Goal: Task Accomplishment & Management: Manage account settings

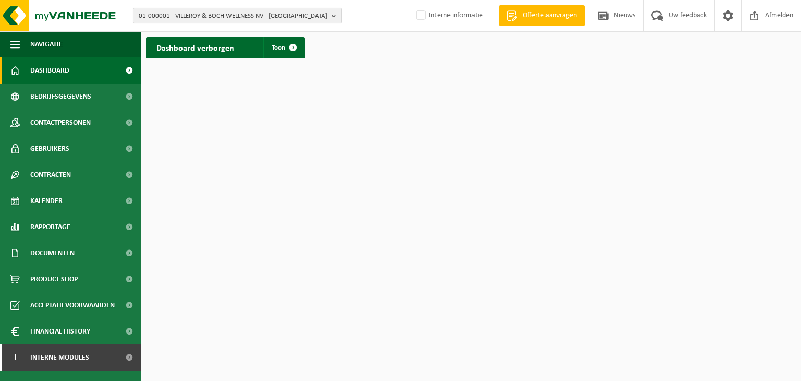
click at [202, 11] on span "01-000001 - VILLEROY & BOCH WELLNESS NV - ROESELARE" at bounding box center [233, 16] width 189 height 16
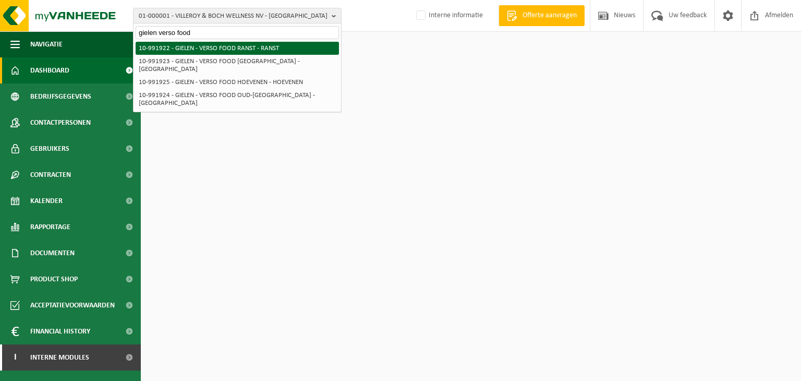
type input "gielen verso food"
click at [220, 43] on li "10-991922 - GIELEN - VERSO FOOD RANST - RANST" at bounding box center [237, 48] width 203 height 13
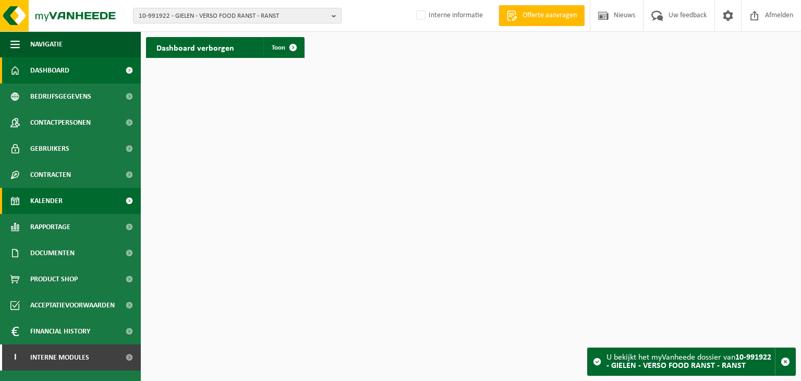
click at [66, 207] on link "Kalender" at bounding box center [70, 201] width 141 height 26
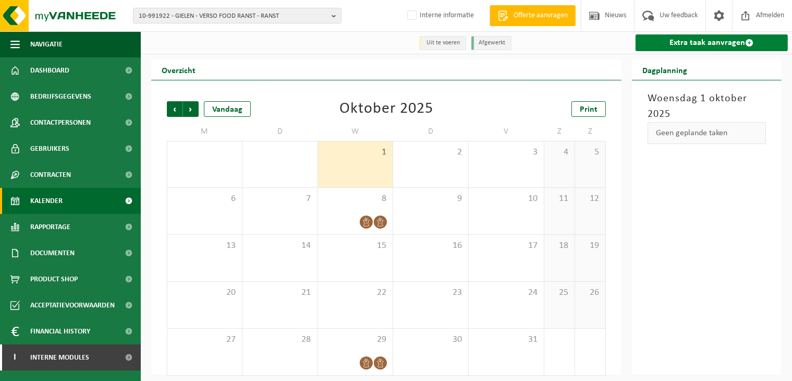
click at [680, 38] on link "Extra taak aanvragen" at bounding box center [712, 42] width 152 height 17
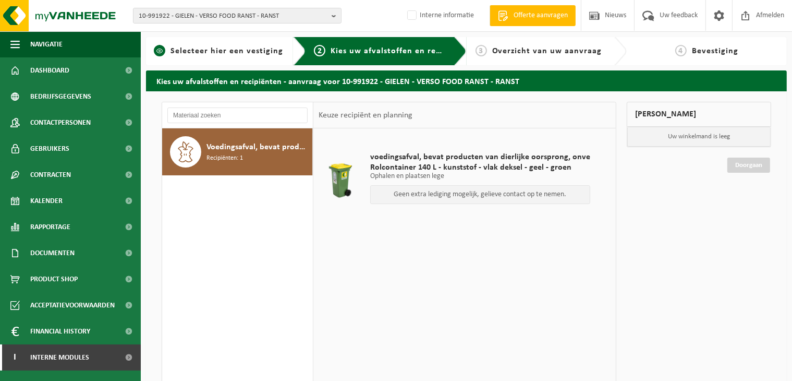
click at [252, 54] on span "Selecteer hier een vestiging" at bounding box center [227, 51] width 113 height 8
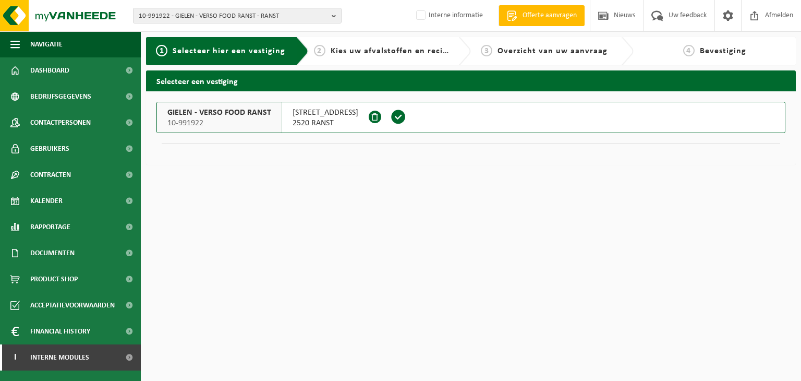
click at [391, 111] on span at bounding box center [399, 117] width 16 height 16
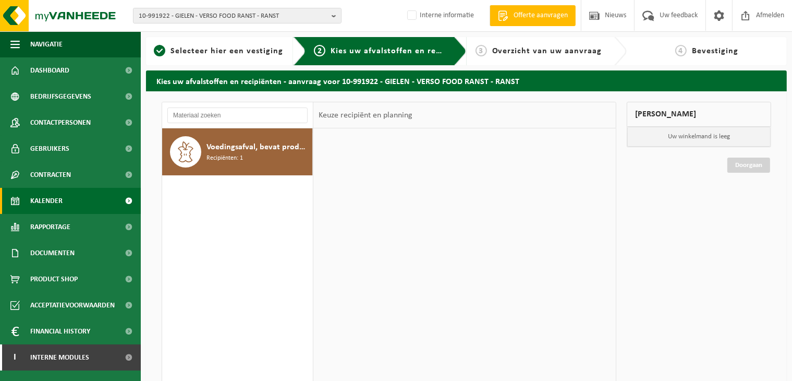
click at [56, 203] on span "Kalender" at bounding box center [46, 201] width 32 height 26
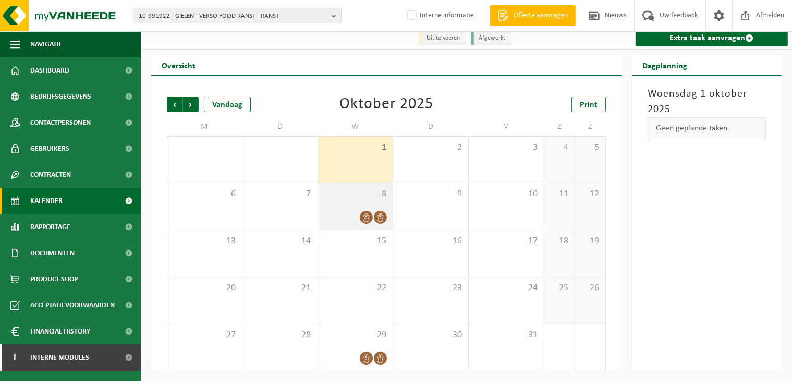
scroll to position [6, 0]
click at [347, 209] on div "8" at bounding box center [355, 206] width 75 height 46
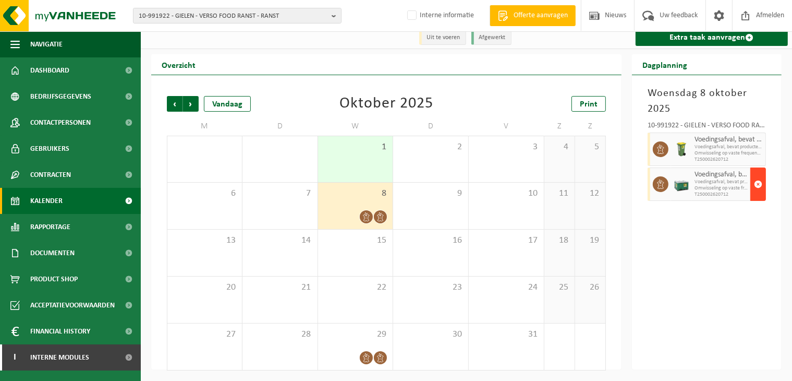
click at [762, 180] on span "button" at bounding box center [758, 184] width 8 height 21
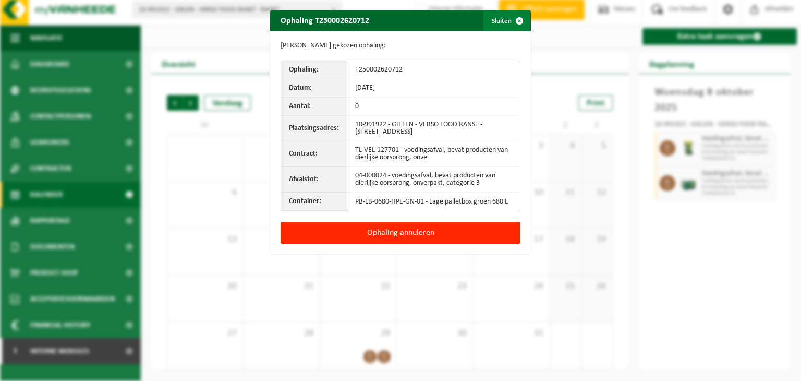
click at [515, 20] on span "button" at bounding box center [519, 20] width 21 height 21
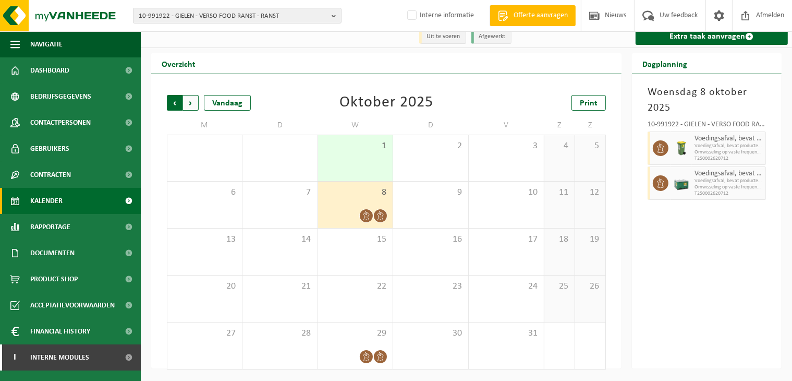
click at [192, 100] on span "Volgende" at bounding box center [191, 103] width 16 height 16
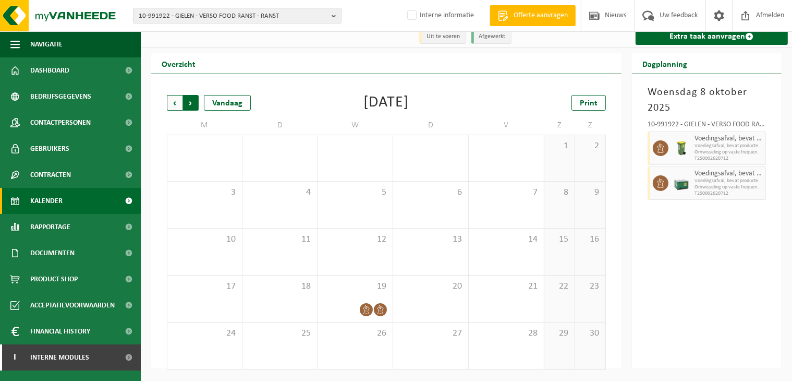
click at [175, 102] on span "Vorige" at bounding box center [175, 103] width 16 height 16
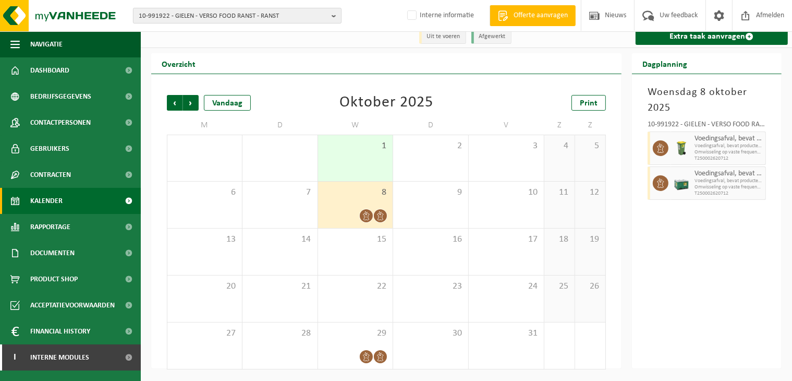
click at [218, 11] on span "10-991922 - GIELEN - VERSO FOOD RANST - RANST" at bounding box center [233, 16] width 189 height 16
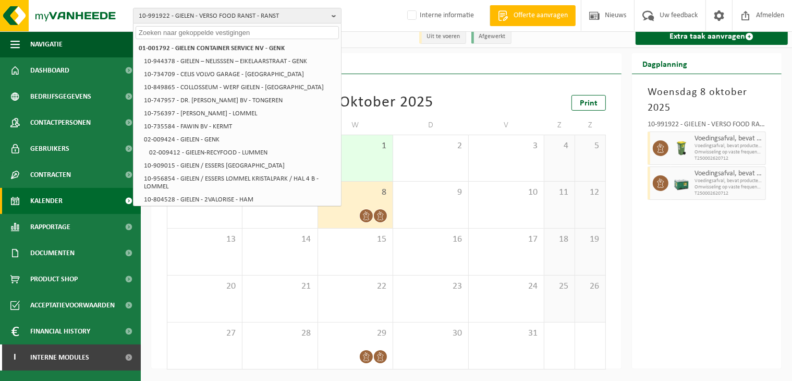
click at [219, 28] on input "text" at bounding box center [237, 32] width 203 height 13
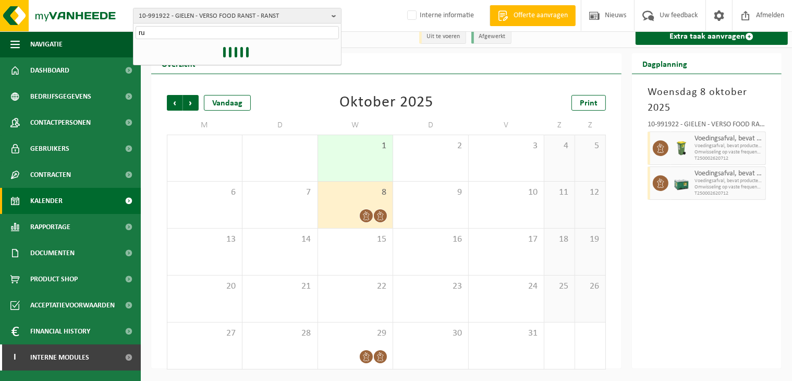
type input "r"
type input "s"
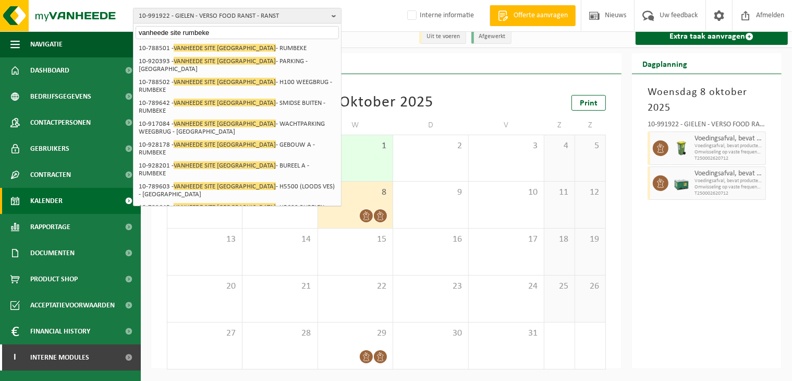
type input "vanheede site rumbeke"
click at [264, 222] on li "10-735200 - VANHEEDE SITE RUMBEKE - H3200 SMIDSE BINNEN - RUMBEKE" at bounding box center [237, 232] width 203 height 21
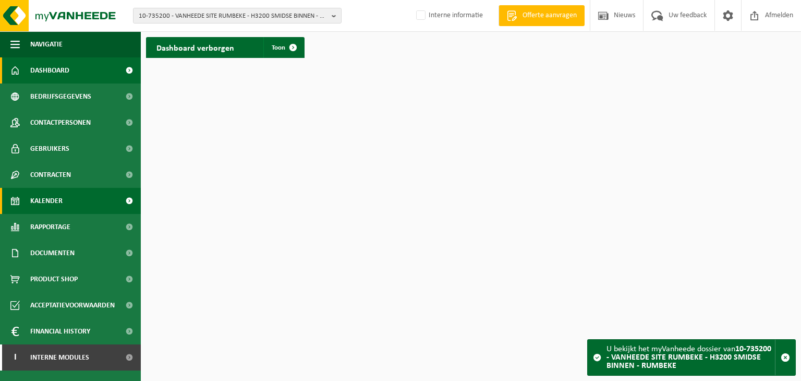
click at [82, 197] on link "Kalender" at bounding box center [70, 201] width 141 height 26
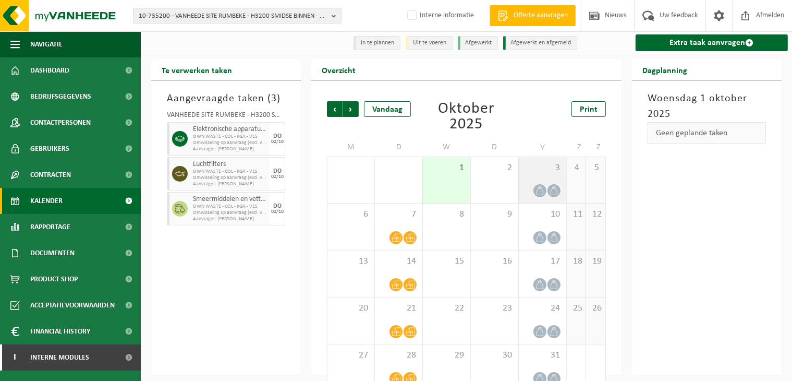
click at [539, 195] on icon at bounding box center [540, 190] width 7 height 9
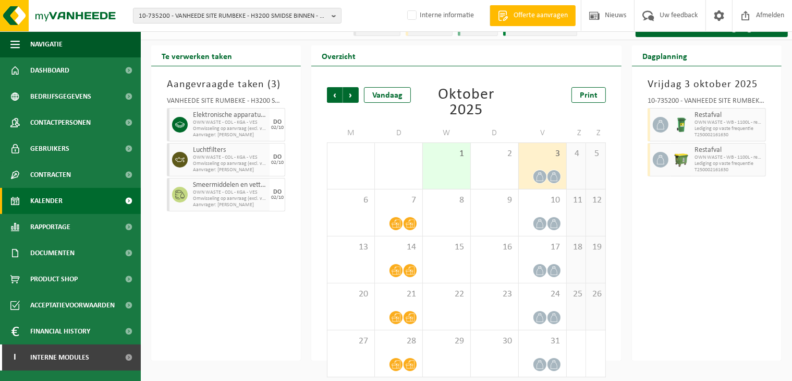
scroll to position [22, 0]
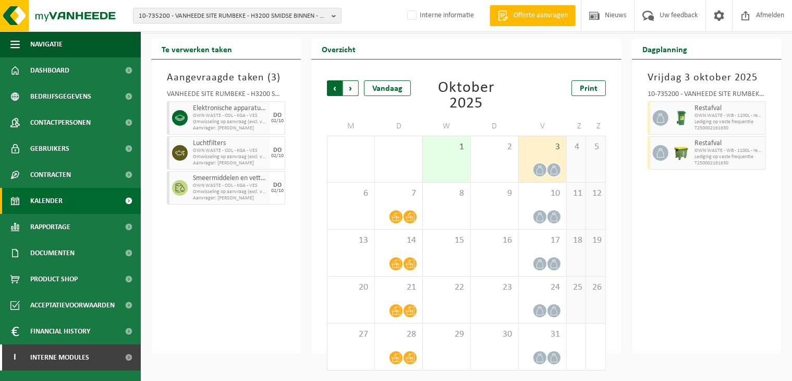
click at [348, 88] on span "Volgende" at bounding box center [351, 88] width 16 height 16
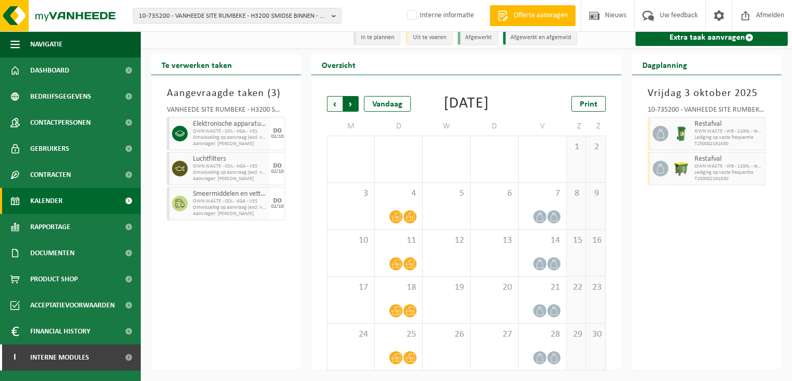
click at [341, 96] on span "Vorige" at bounding box center [335, 104] width 16 height 16
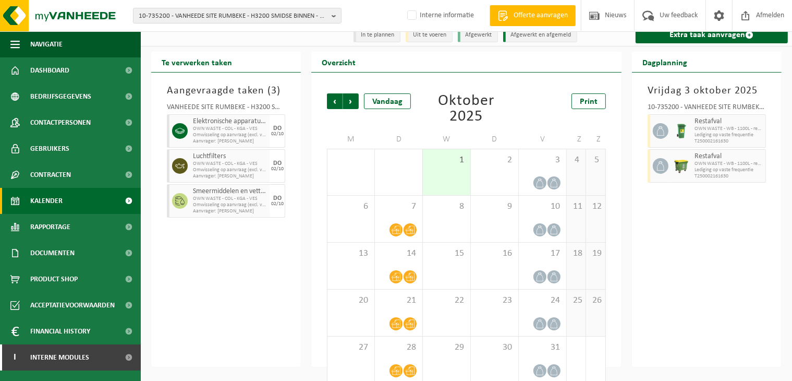
scroll to position [0, 0]
